Goal: Information Seeking & Learning: Learn about a topic

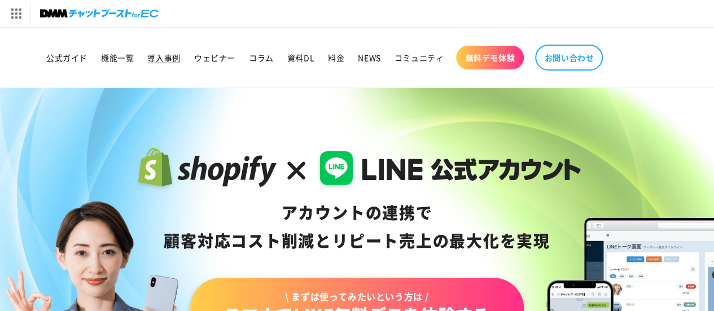
click at [167, 53] on span "導入事例" at bounding box center [163, 58] width 33 height 10
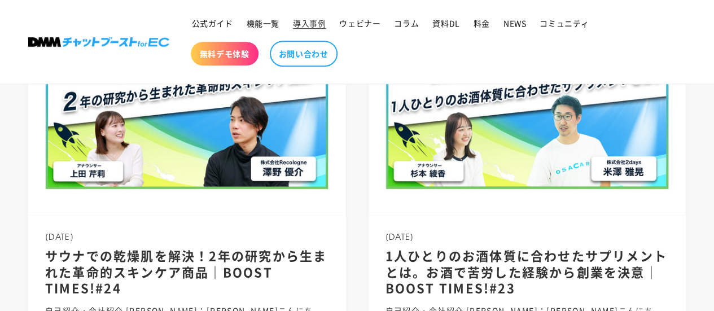
scroll to position [339, 0]
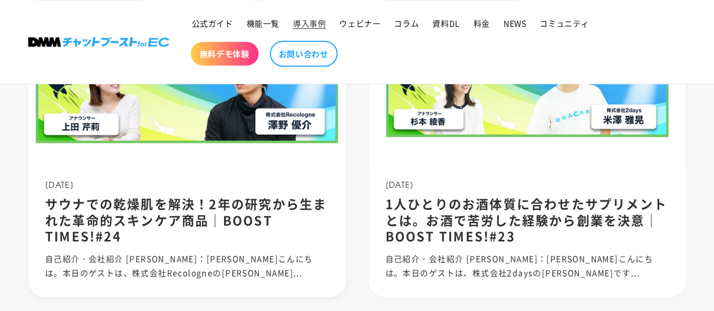
click at [221, 206] on h2 "サウナでの乾燥肌を解決！2年の研究から生まれた革命的スキンケア商品｜BOOST TIMES!#24" at bounding box center [187, 219] width 284 height 49
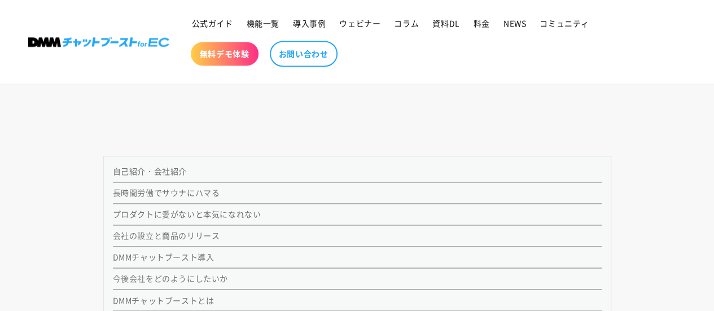
scroll to position [791, 0]
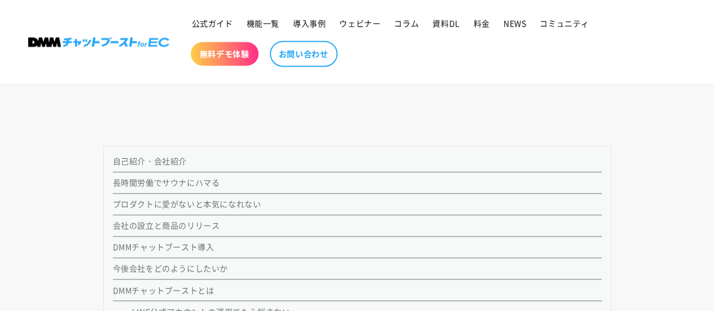
click at [177, 247] on link "DMMチャットブースト導入" at bounding box center [164, 246] width 102 height 11
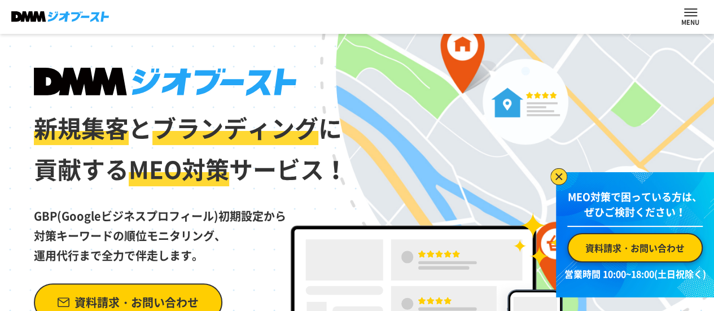
scroll to position [56, 0]
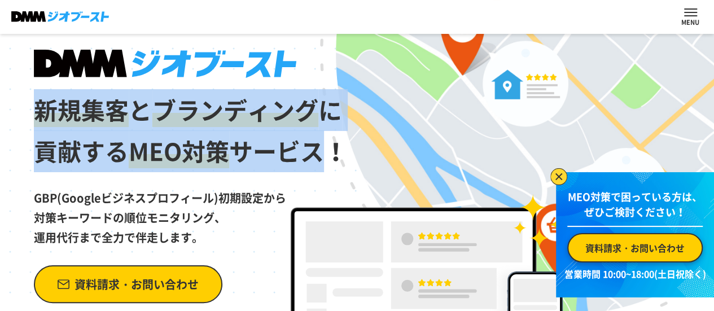
drag, startPoint x: 36, startPoint y: 124, endPoint x: 327, endPoint y: 161, distance: 293.2
click at [327, 161] on h1 "新規集客 と ブランディング に 貢献する MEO対策 サービス！" at bounding box center [191, 111] width 315 height 123
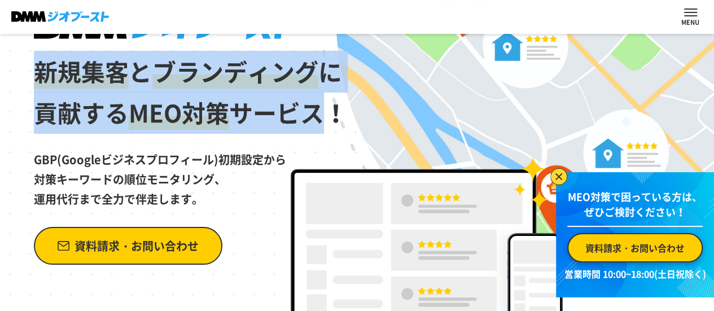
scroll to position [113, 0]
